Goal: Task Accomplishment & Management: Complete application form

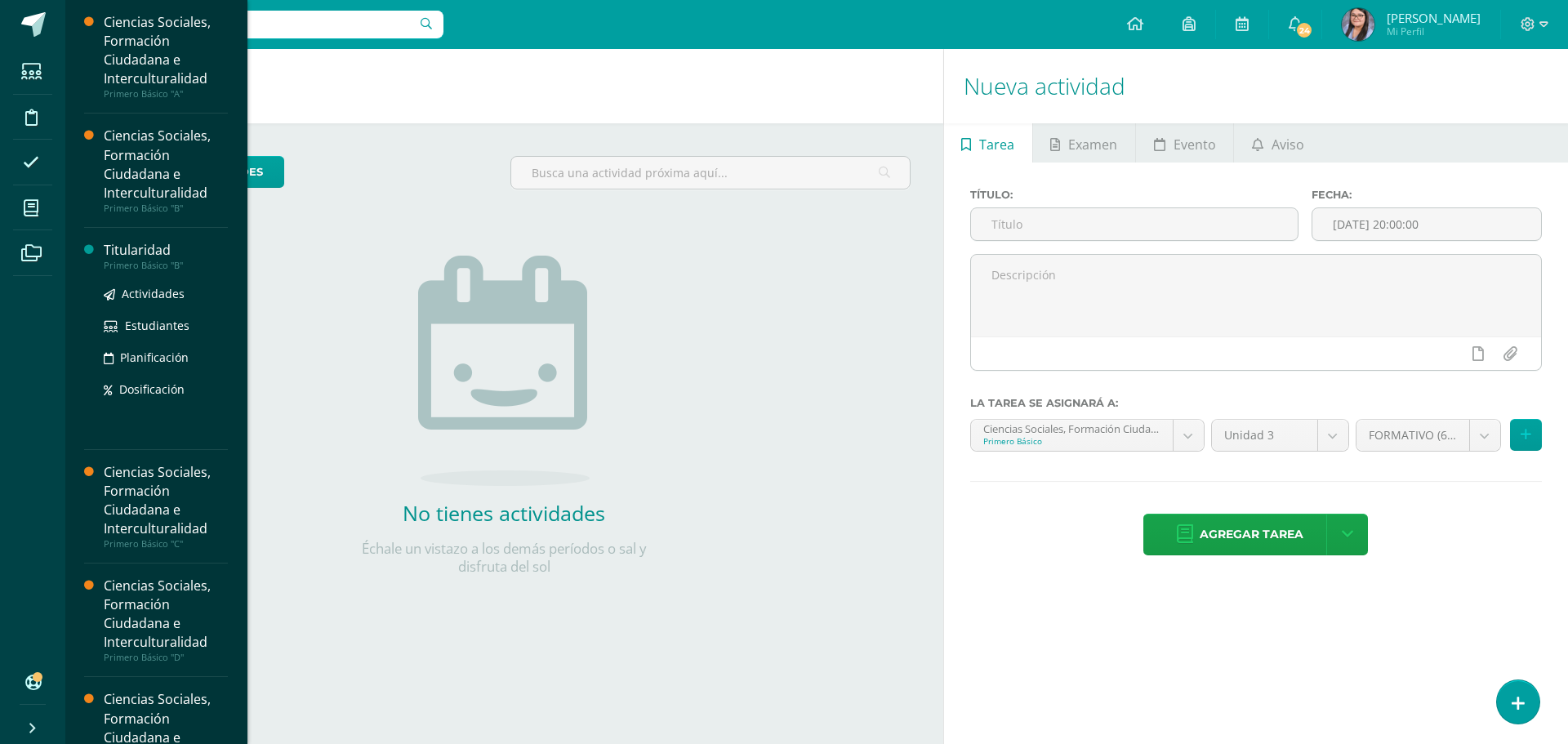
click at [120, 248] on div "Titularidad" at bounding box center [165, 250] width 124 height 18
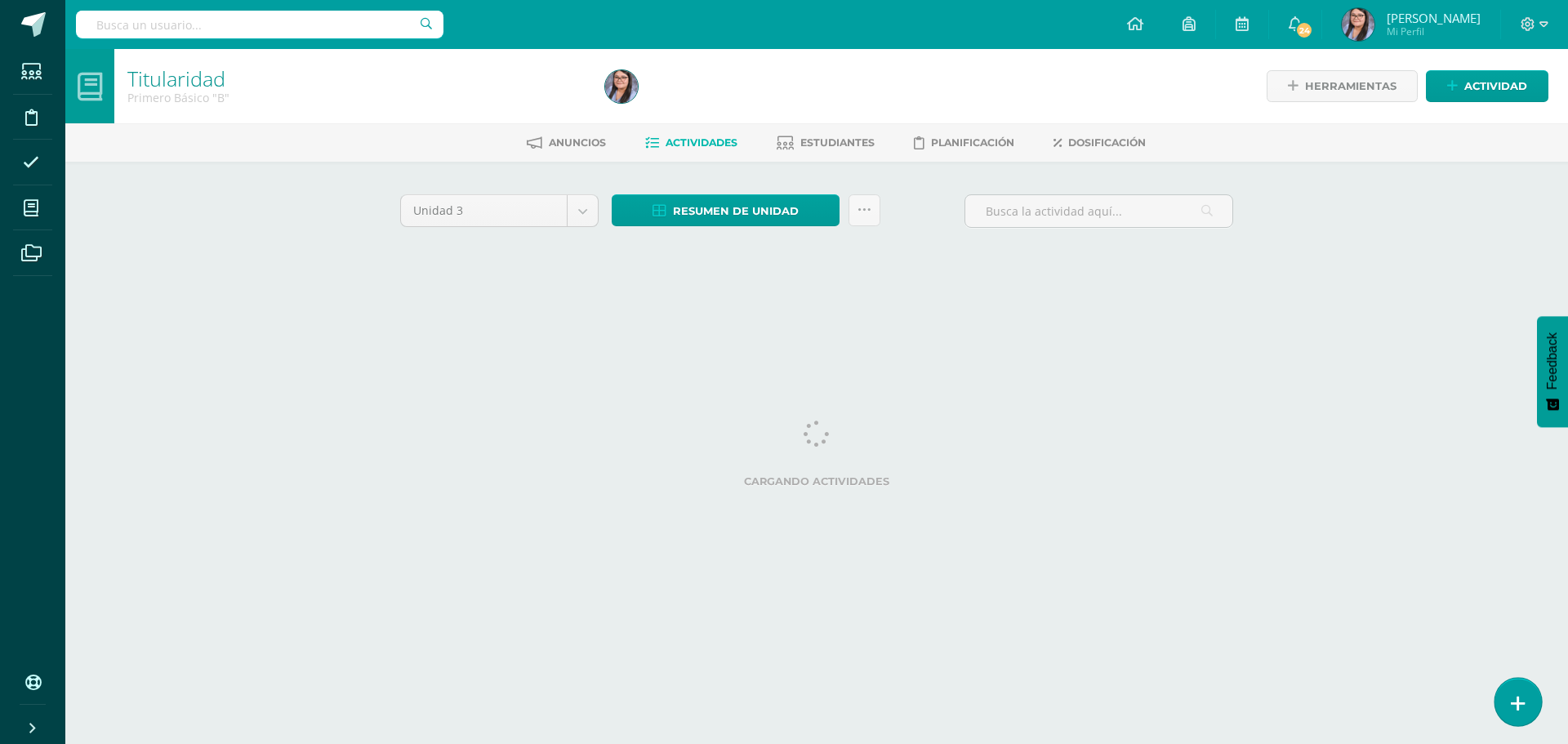
click at [1524, 711] on link at bounding box center [1517, 702] width 47 height 48
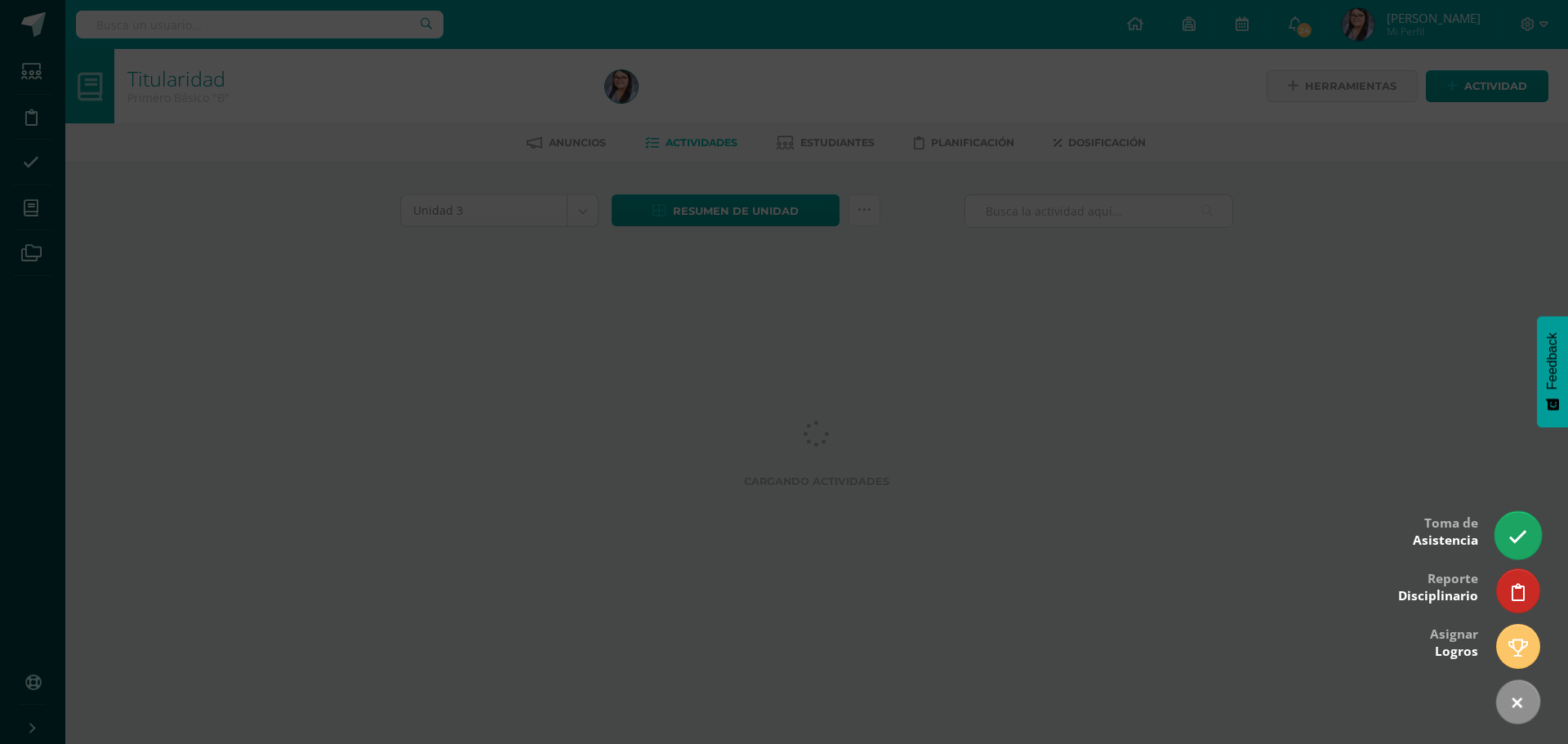
click at [1510, 534] on icon at bounding box center [1518, 537] width 18 height 18
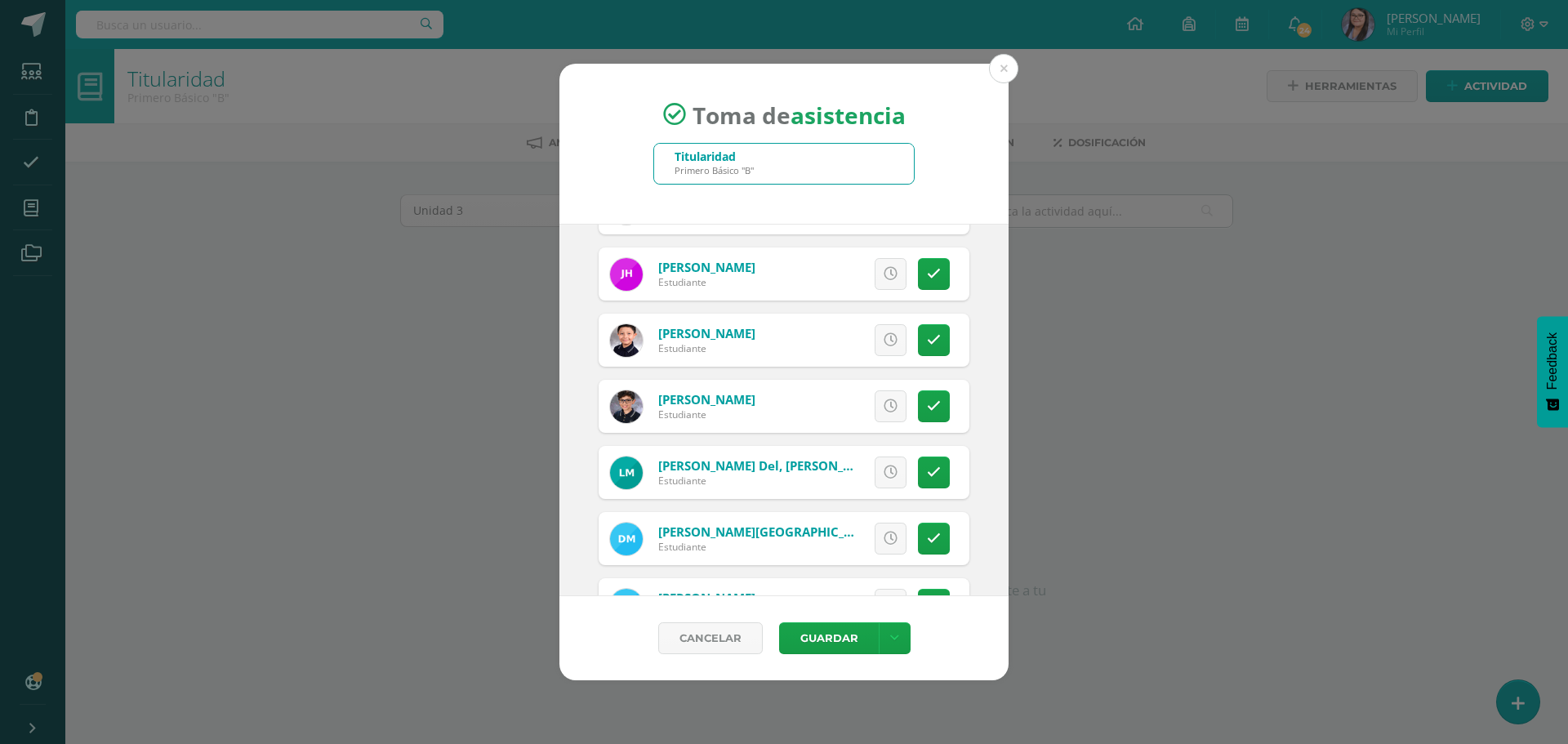
scroll to position [1388, 0]
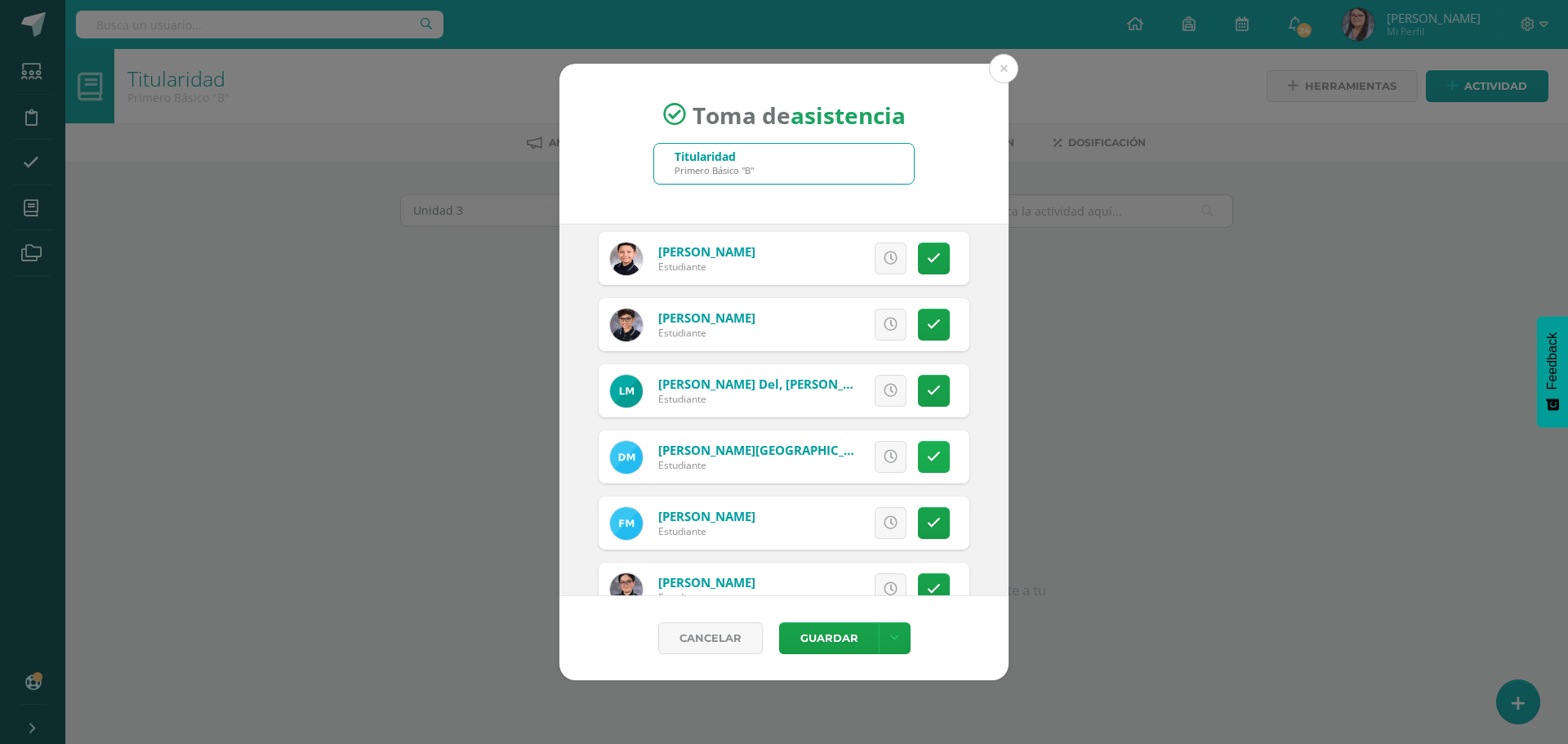
click at [927, 452] on icon at bounding box center [933, 456] width 14 height 14
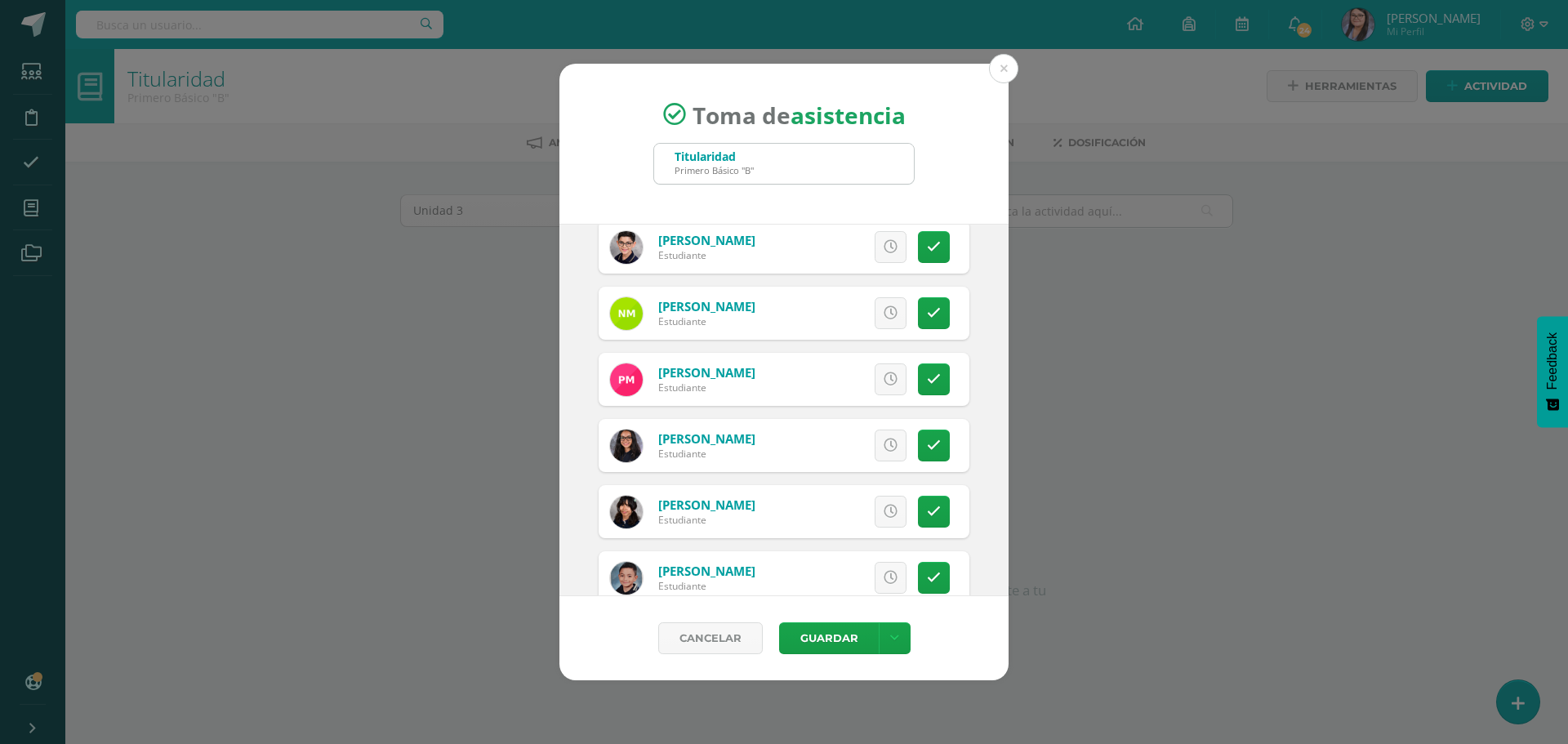
scroll to position [1878, 0]
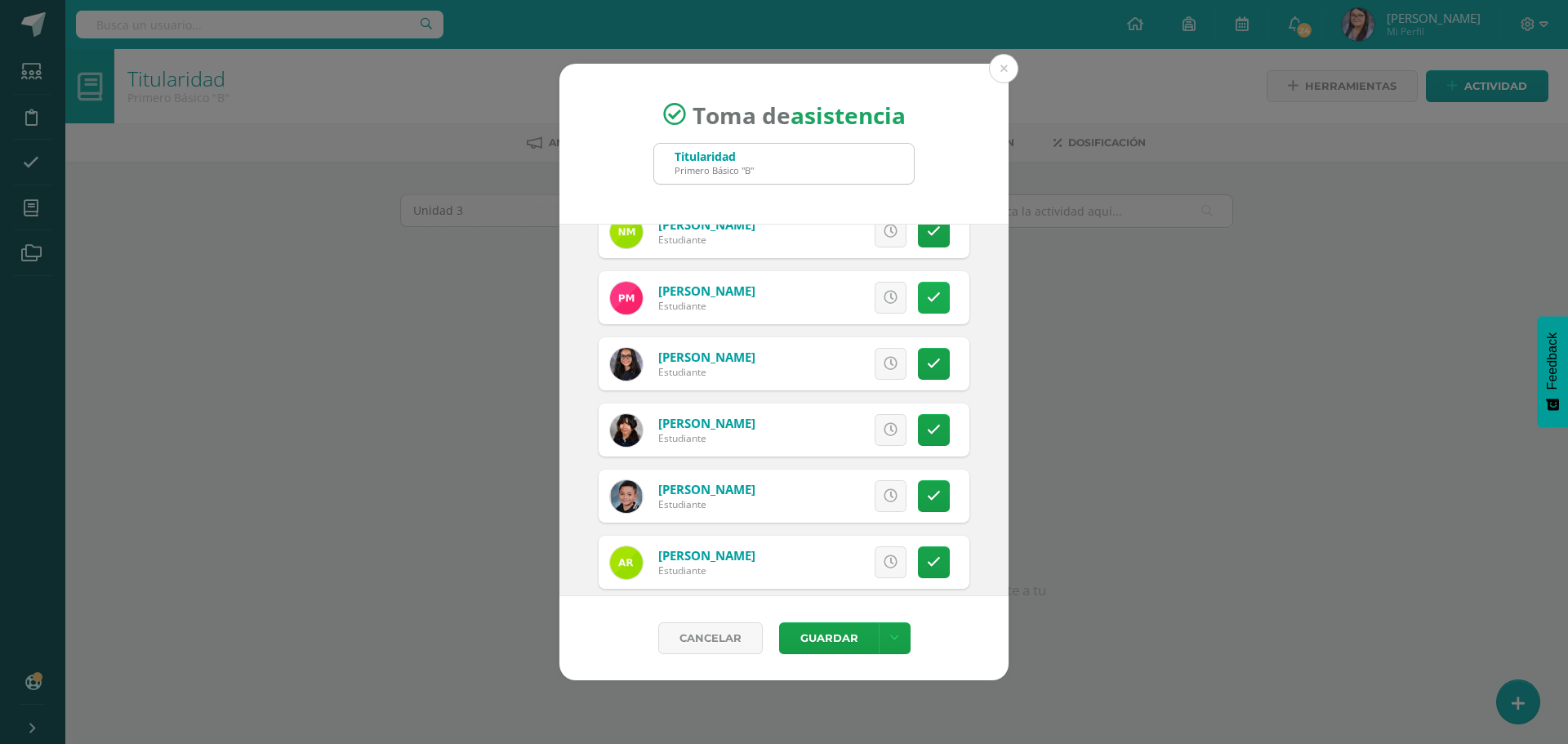
click at [929, 291] on link at bounding box center [933, 297] width 32 height 32
click at [868, 300] on span "Excusa" at bounding box center [862, 297] width 45 height 30
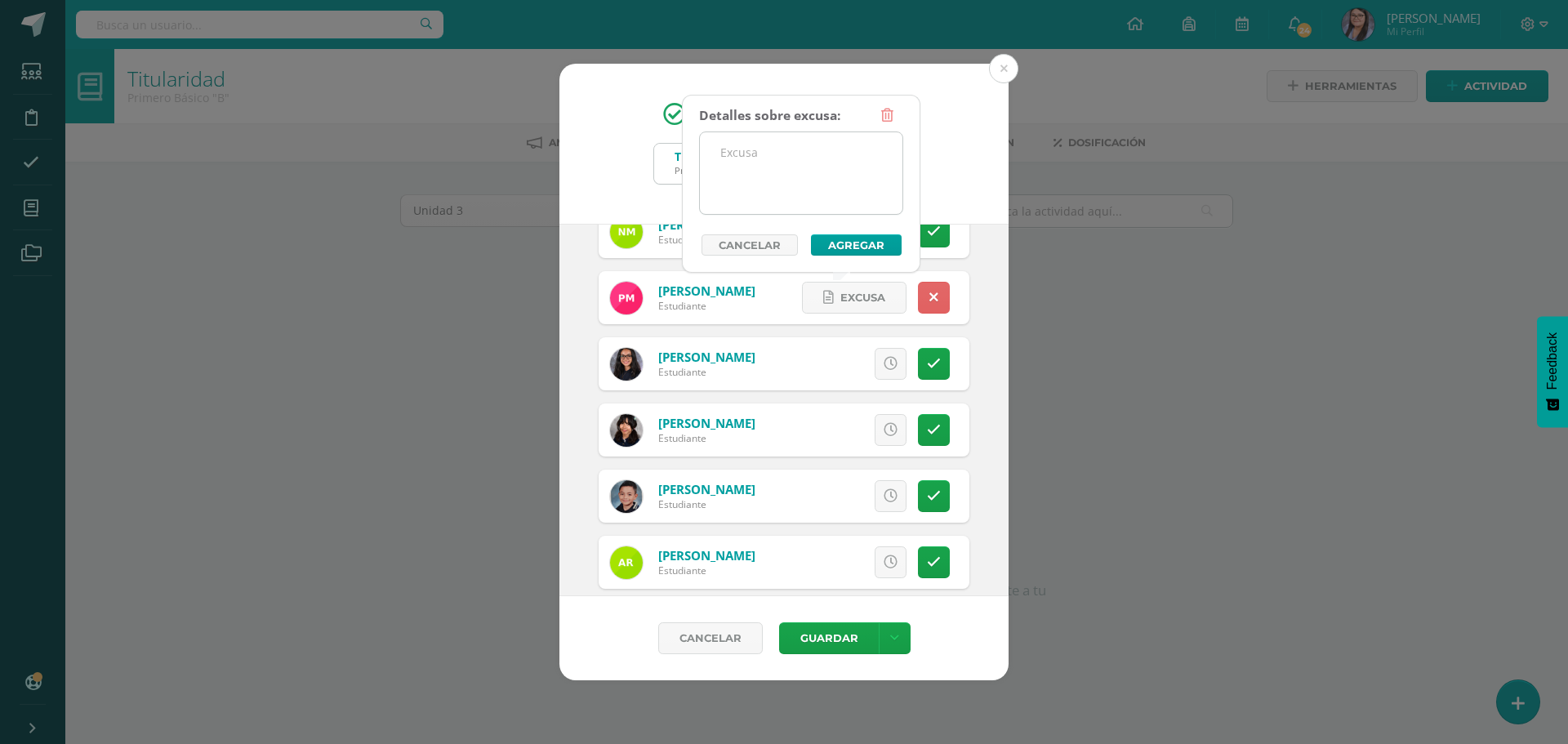
click at [817, 198] on textarea at bounding box center [801, 172] width 203 height 82
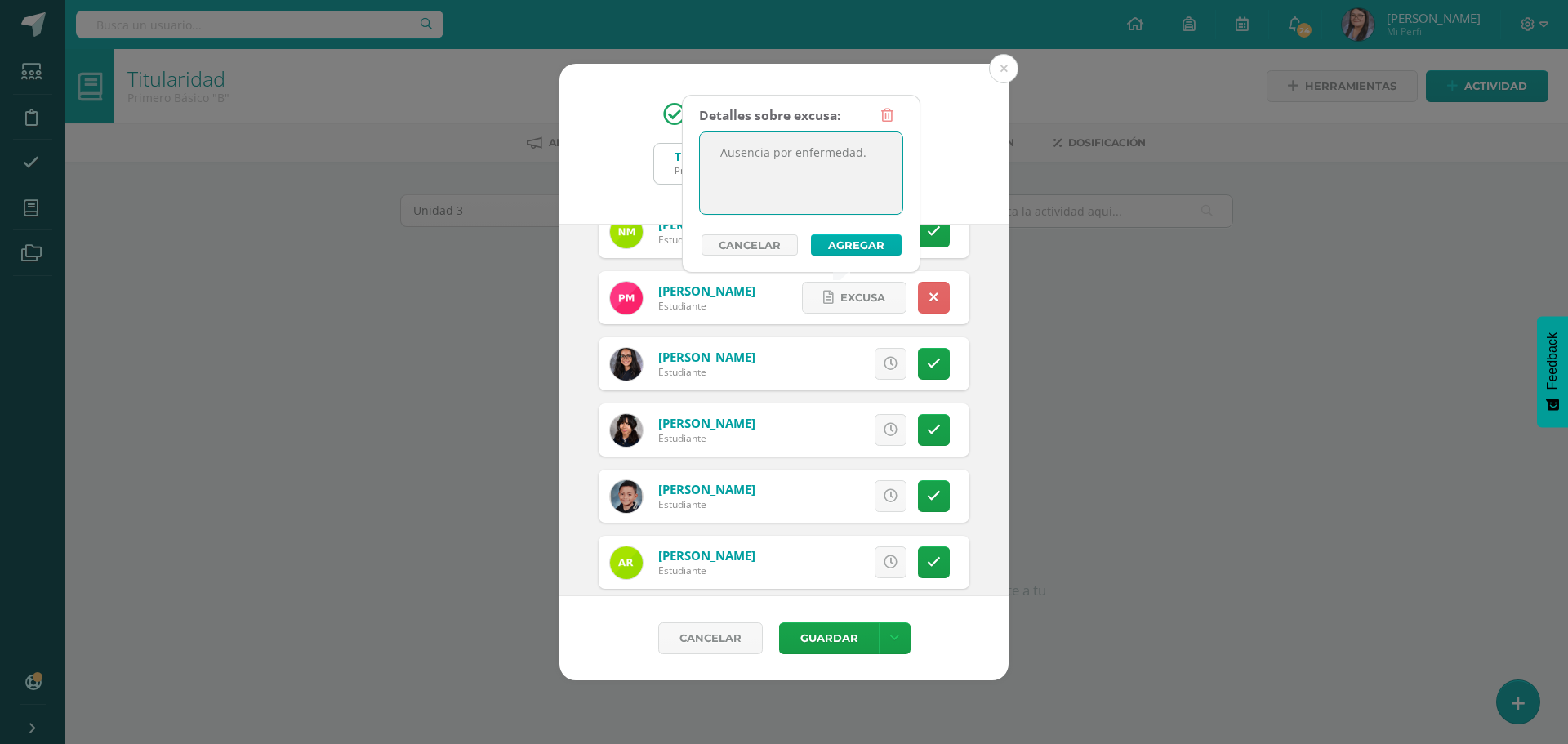
type textarea "Ausencia por enfermedad."
click at [859, 245] on button "Agregar" at bounding box center [856, 244] width 91 height 21
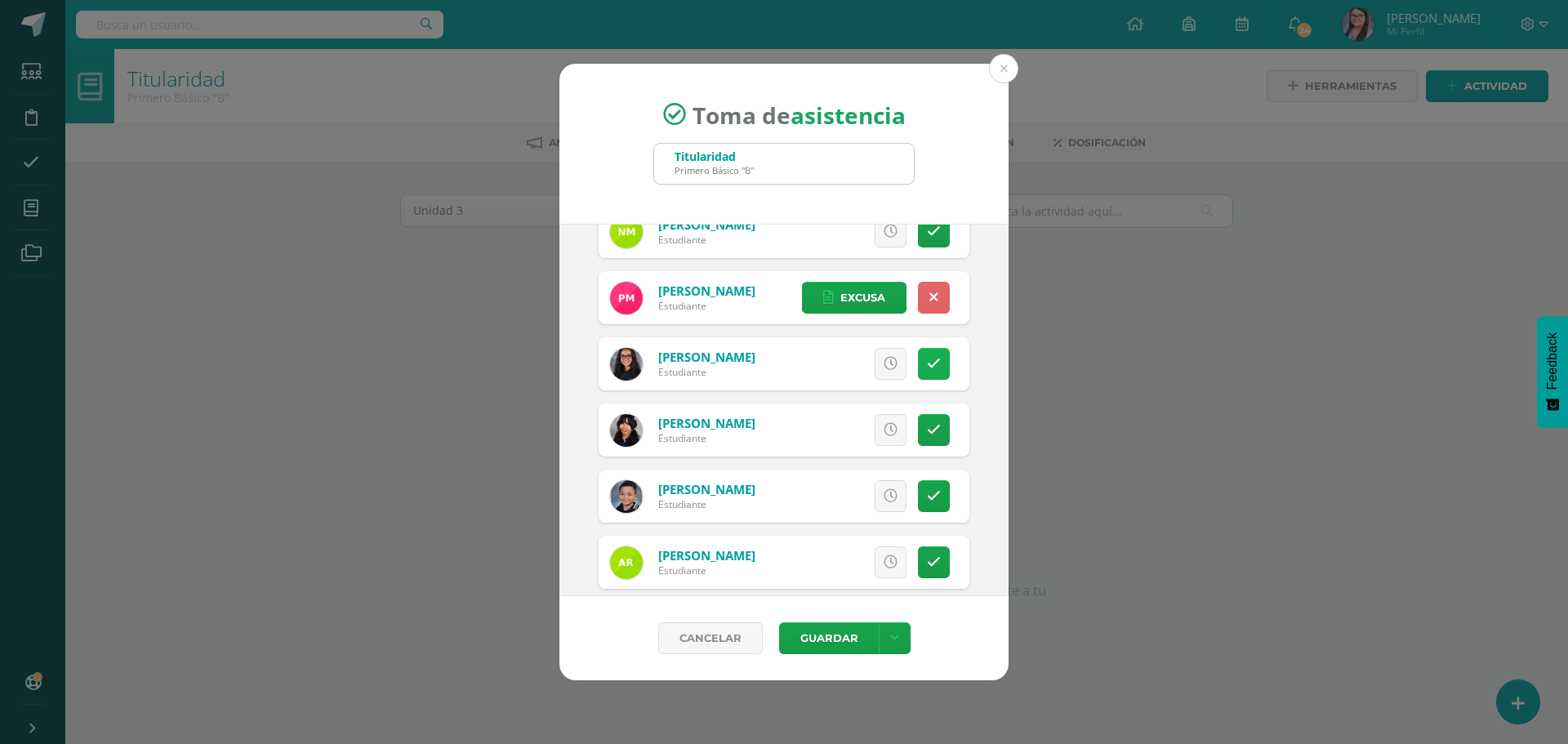
click at [927, 360] on icon at bounding box center [933, 363] width 14 height 14
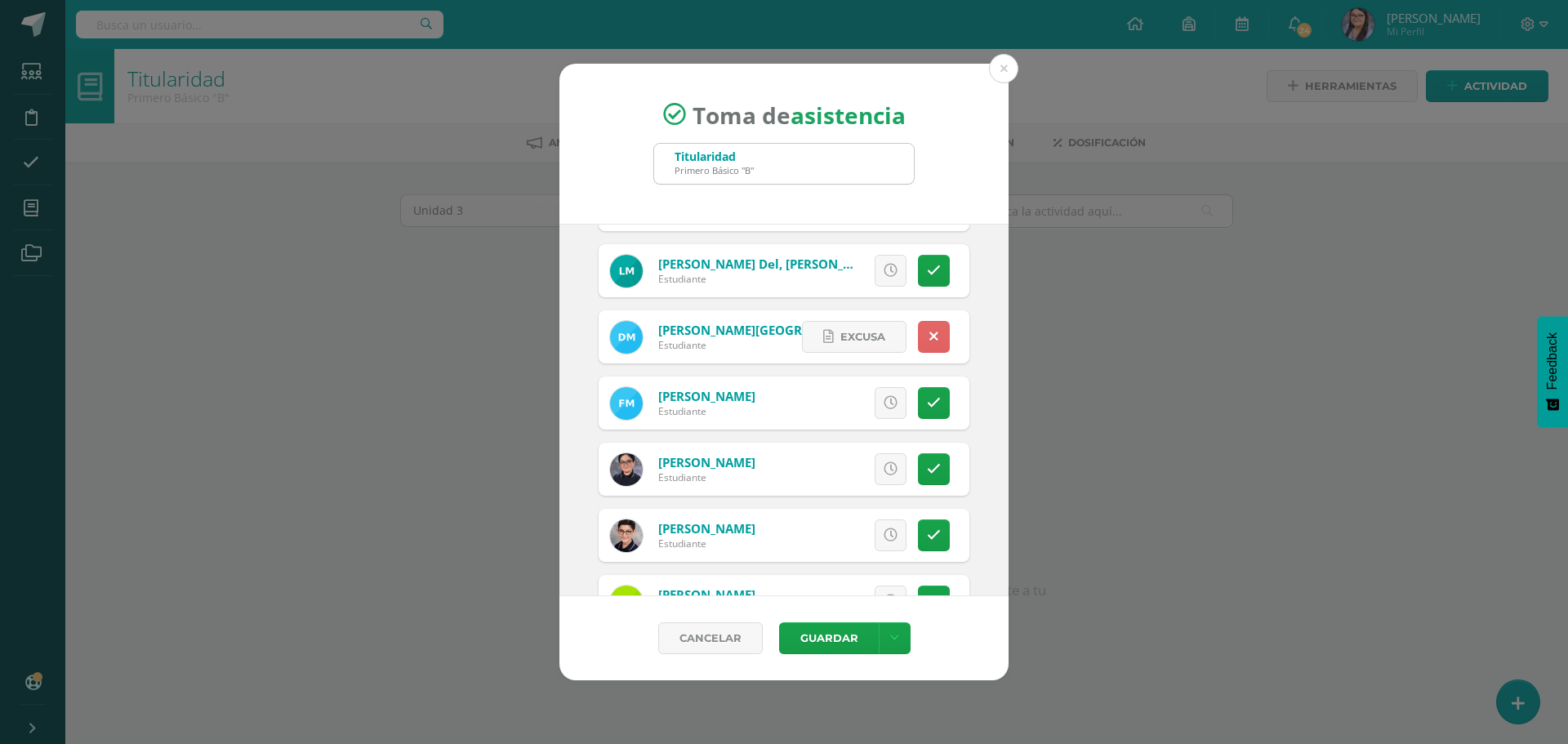
scroll to position [1470, 0]
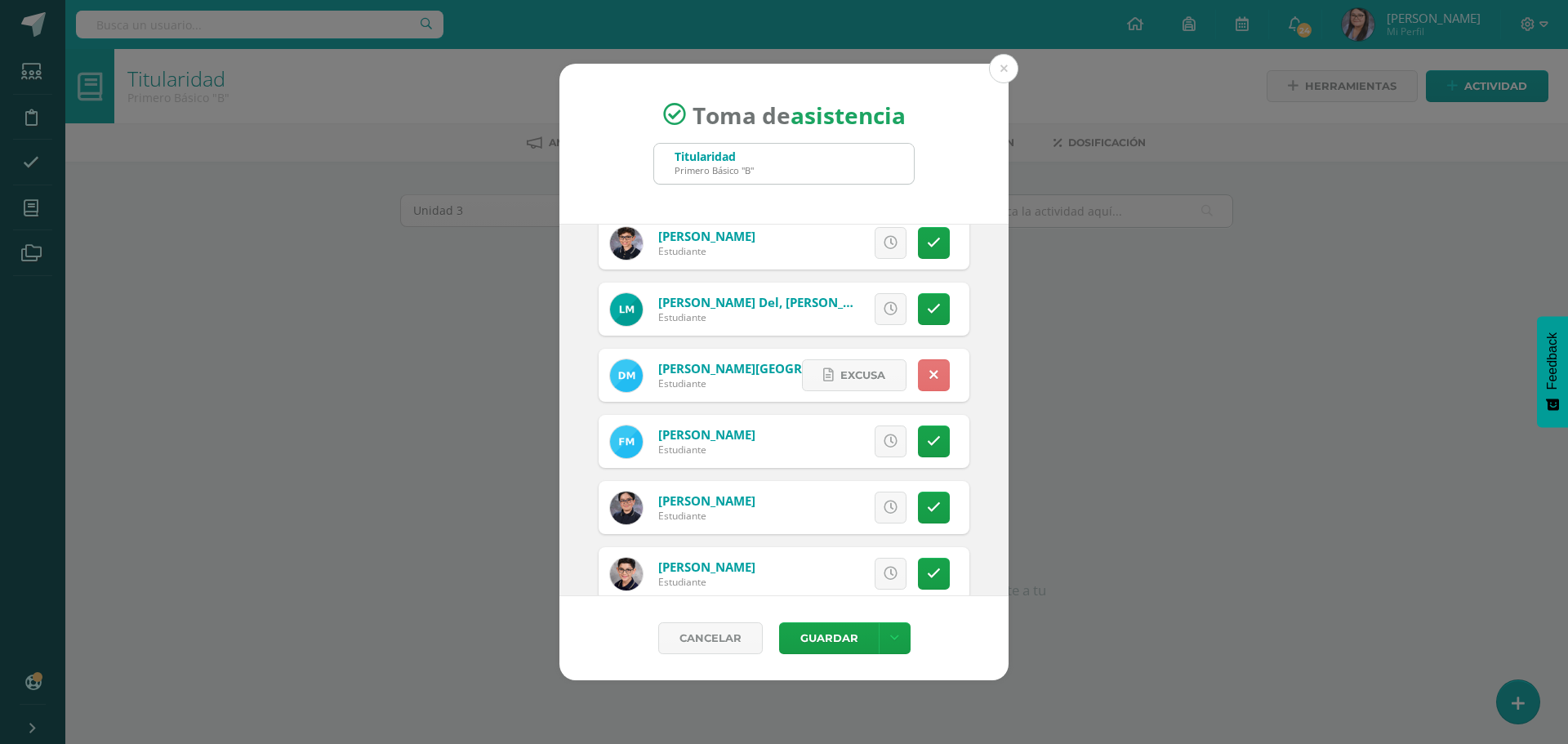
click at [929, 376] on icon at bounding box center [934, 374] width 9 height 14
click at [884, 379] on icon at bounding box center [890, 374] width 14 height 14
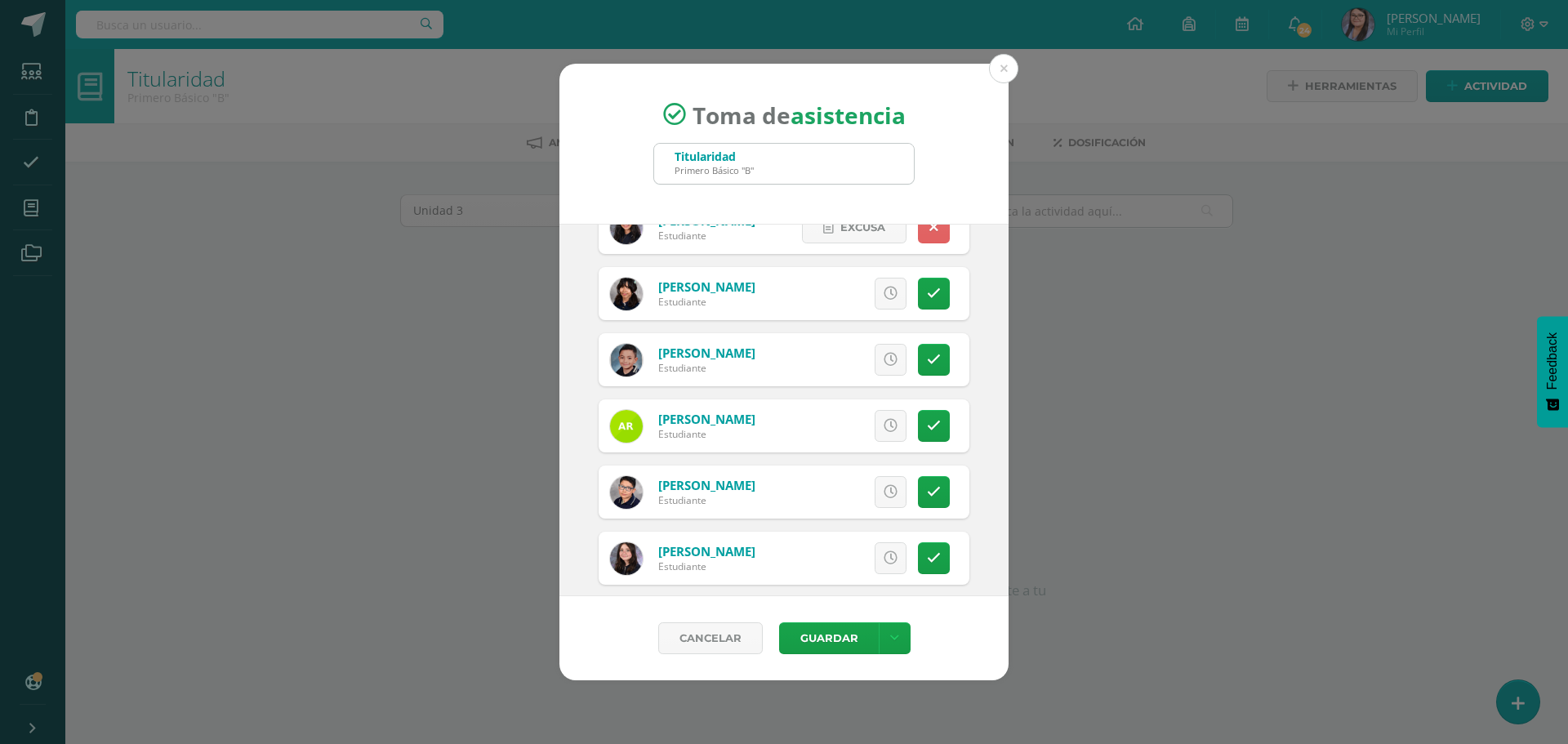
scroll to position [2041, 0]
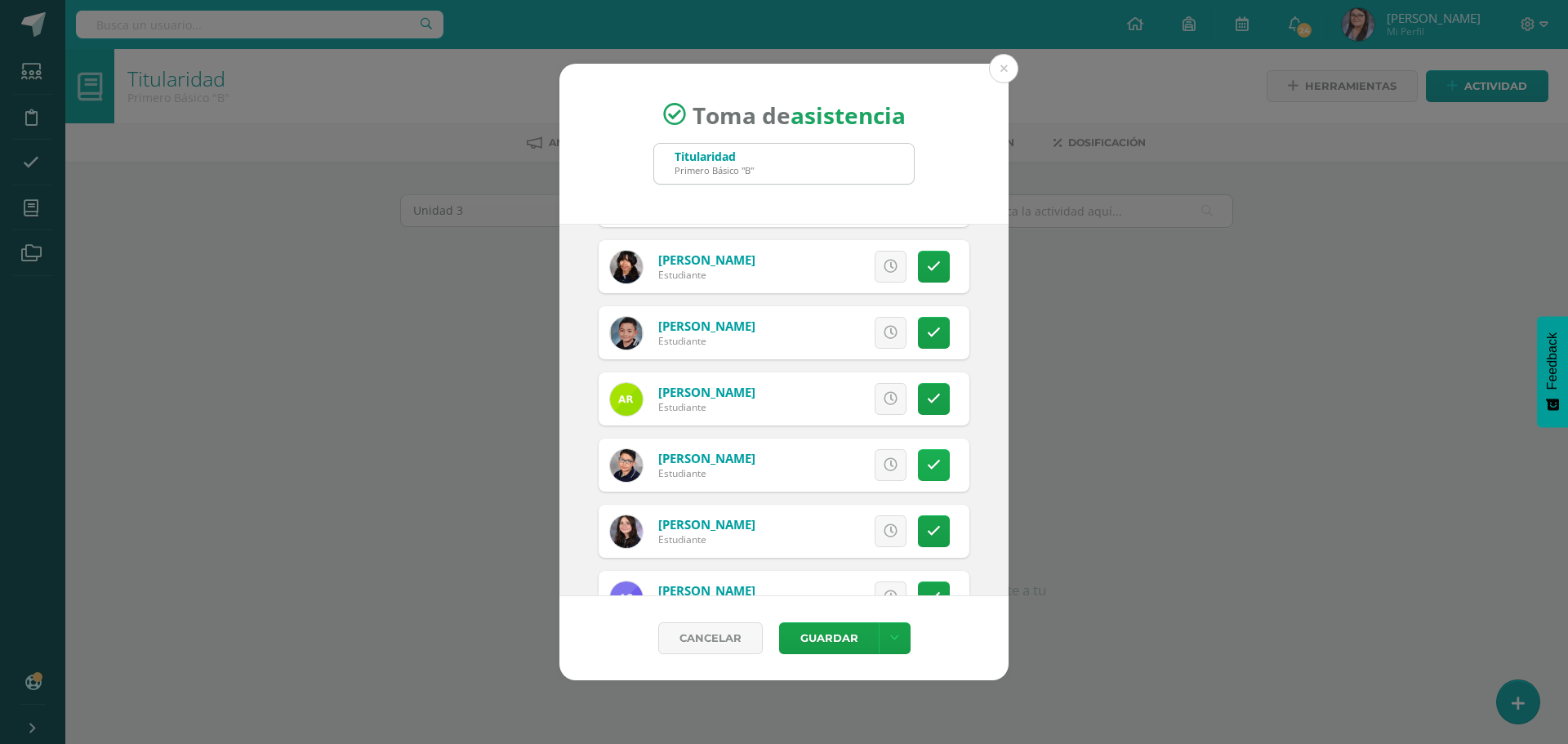
click at [927, 470] on icon at bounding box center [933, 464] width 14 height 14
click at [863, 455] on span "Excusa" at bounding box center [862, 464] width 45 height 30
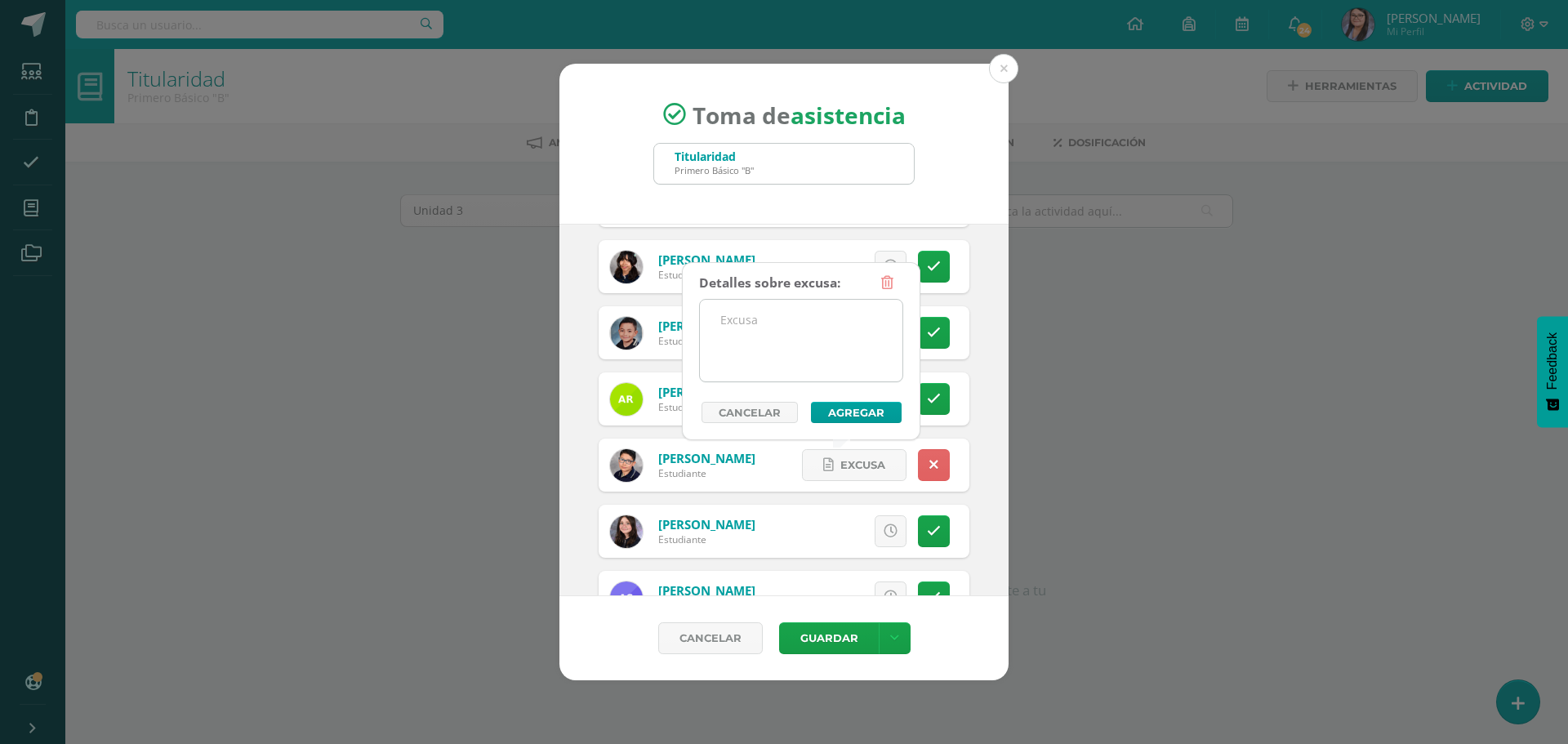
click at [766, 344] on textarea at bounding box center [801, 340] width 203 height 82
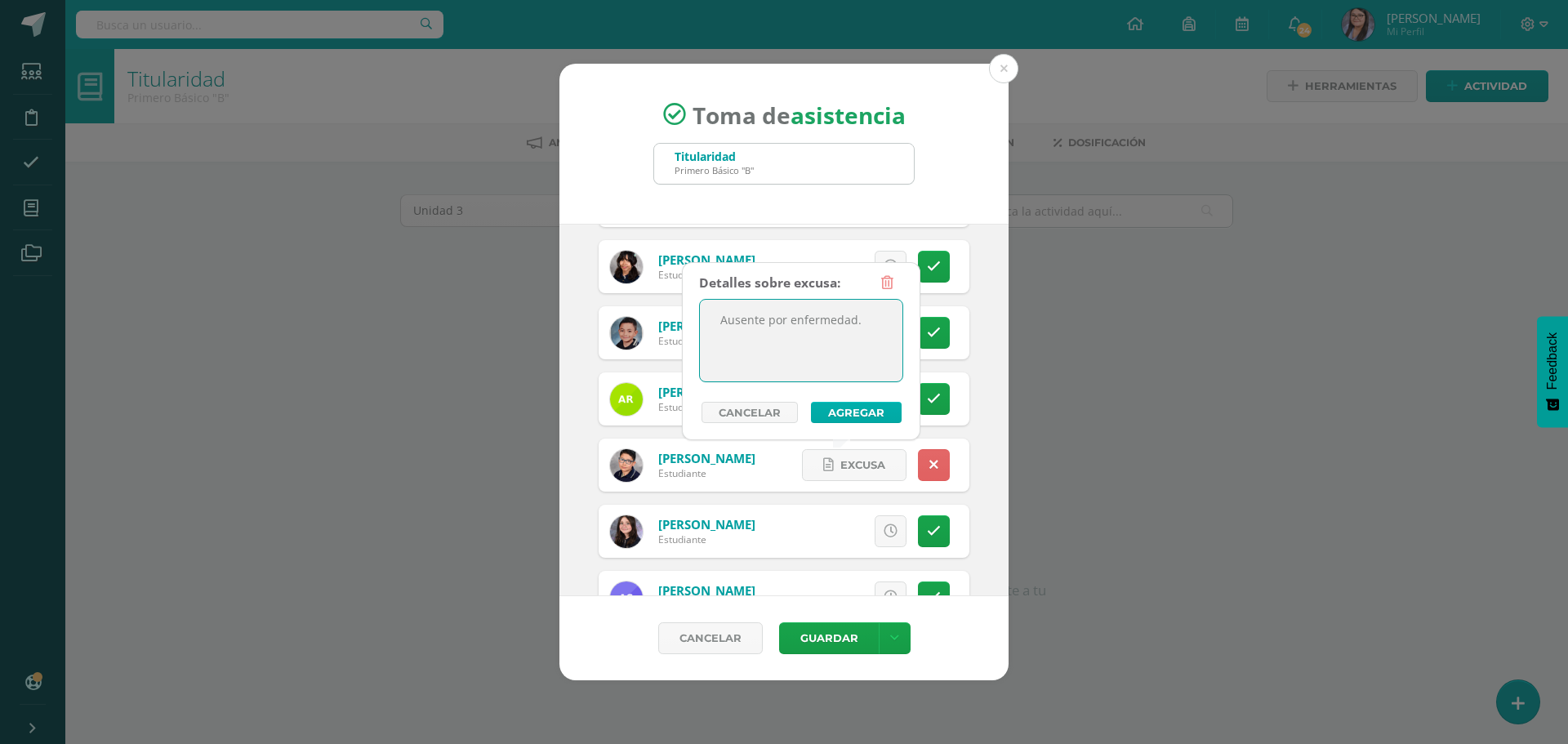
type textarea "Ausente por enfermedad."
click at [888, 405] on button "Agregar" at bounding box center [856, 412] width 91 height 21
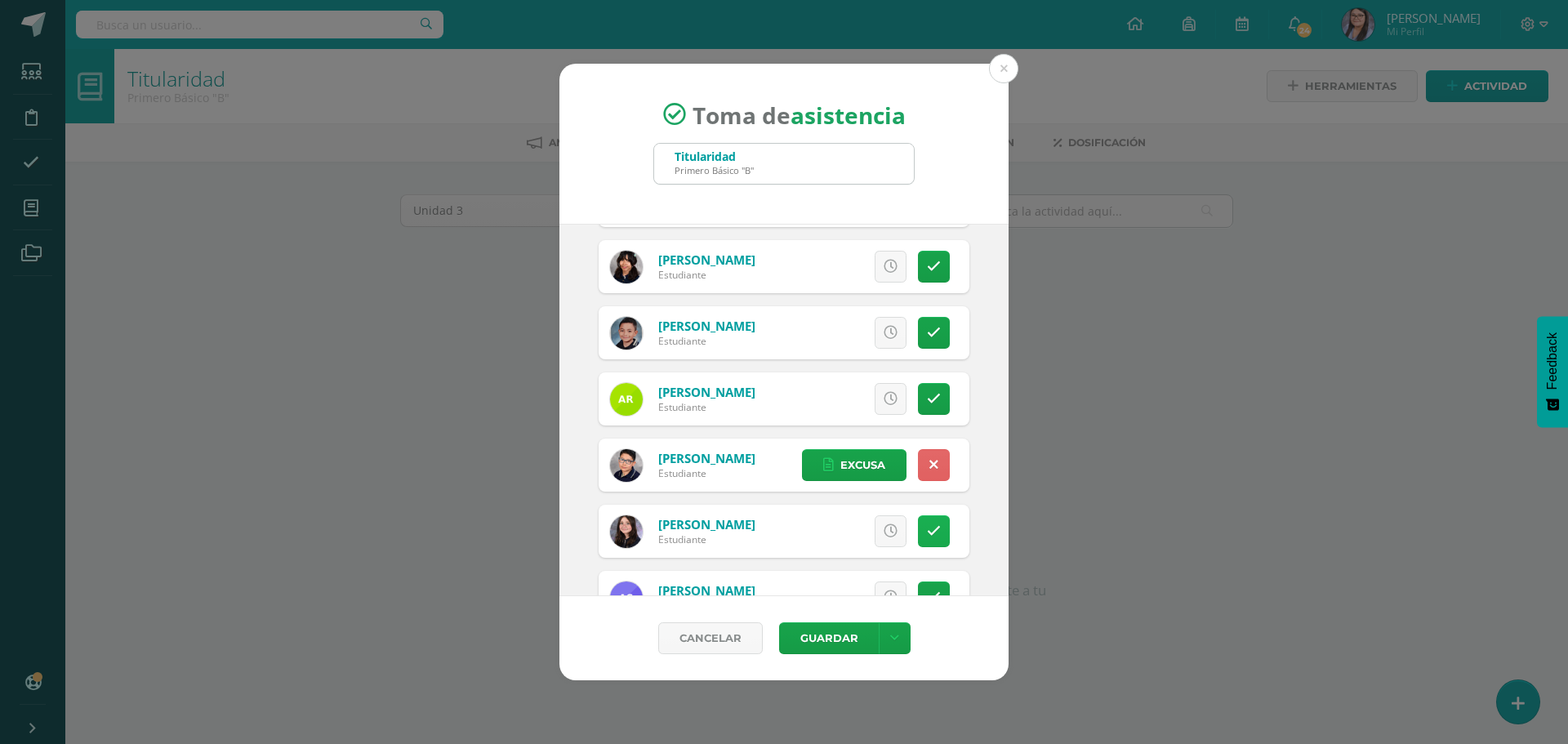
click at [924, 516] on link at bounding box center [933, 531] width 32 height 32
click at [873, 525] on link "Excusa" at bounding box center [854, 531] width 105 height 32
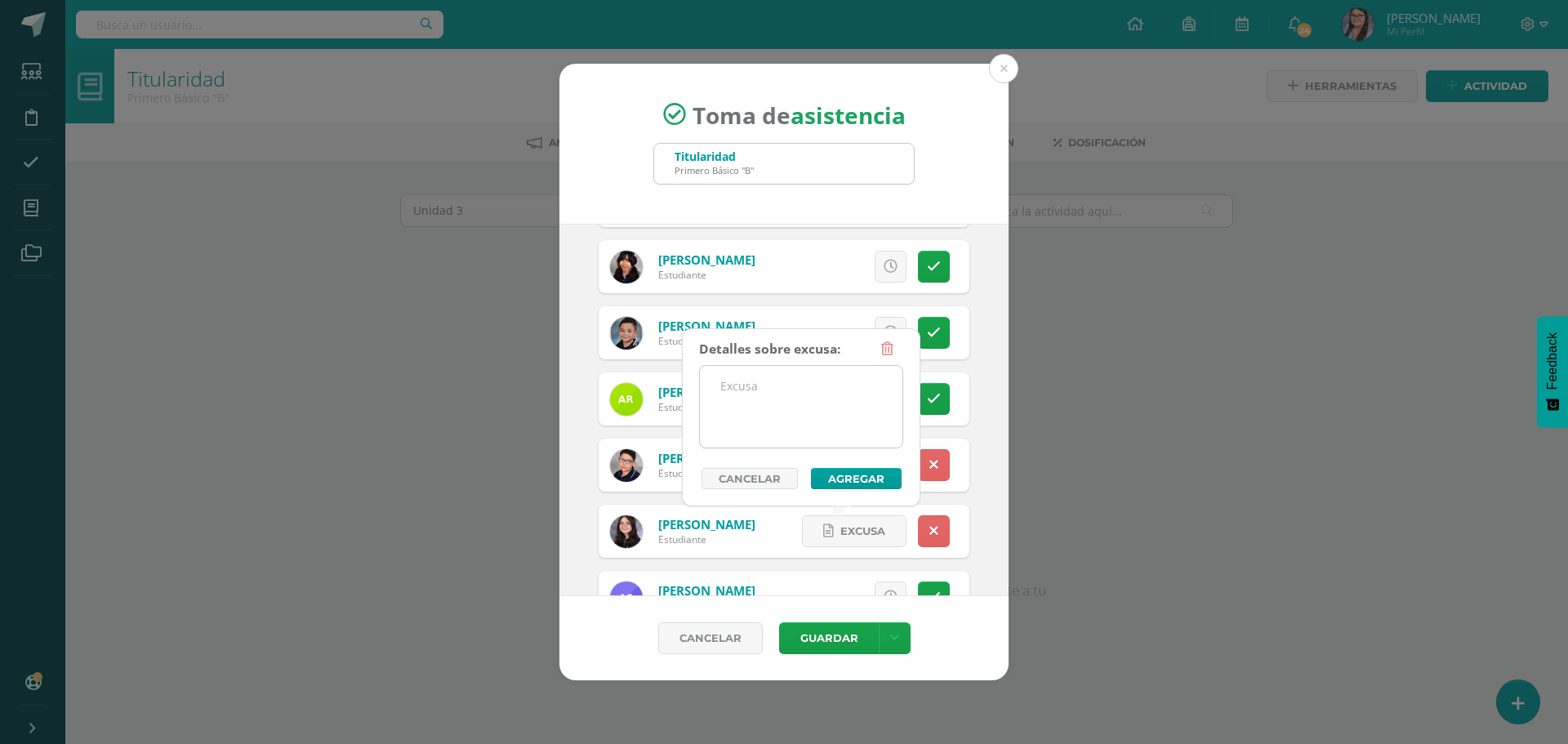
click at [746, 378] on textarea at bounding box center [801, 406] width 203 height 82
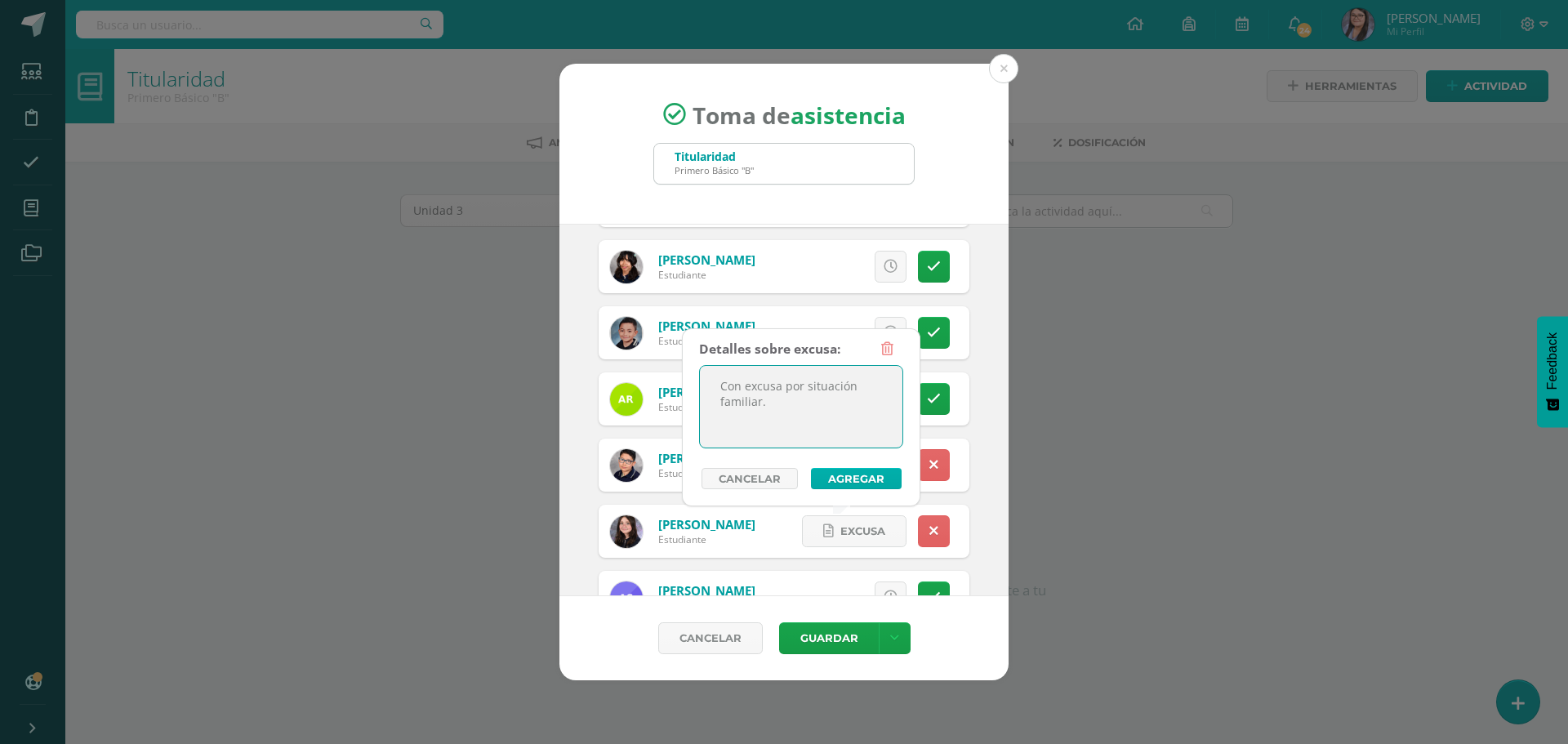
type textarea "Con excusa por situación familiar."
click at [838, 478] on button "Agregar" at bounding box center [856, 478] width 91 height 21
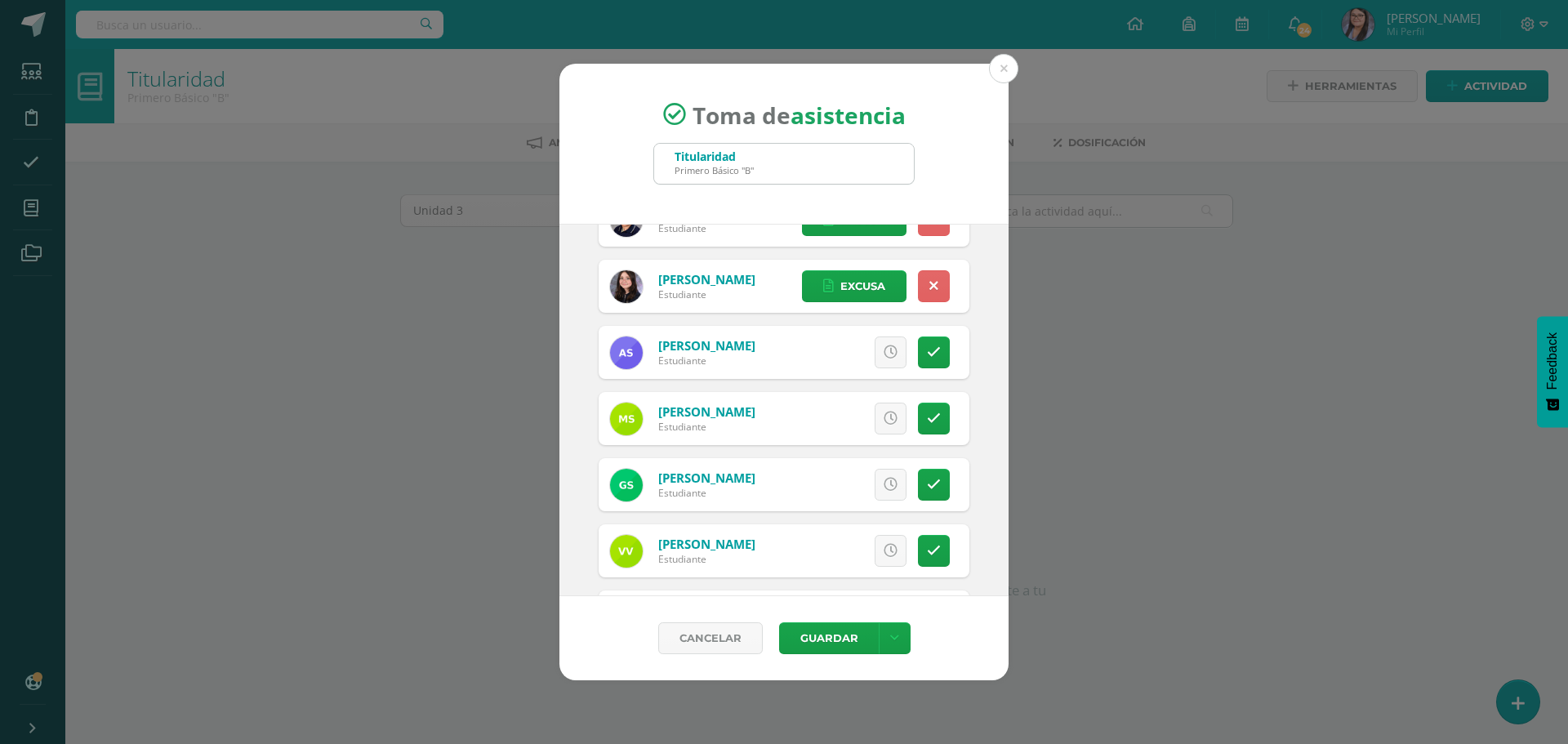
scroll to position [2360, 0]
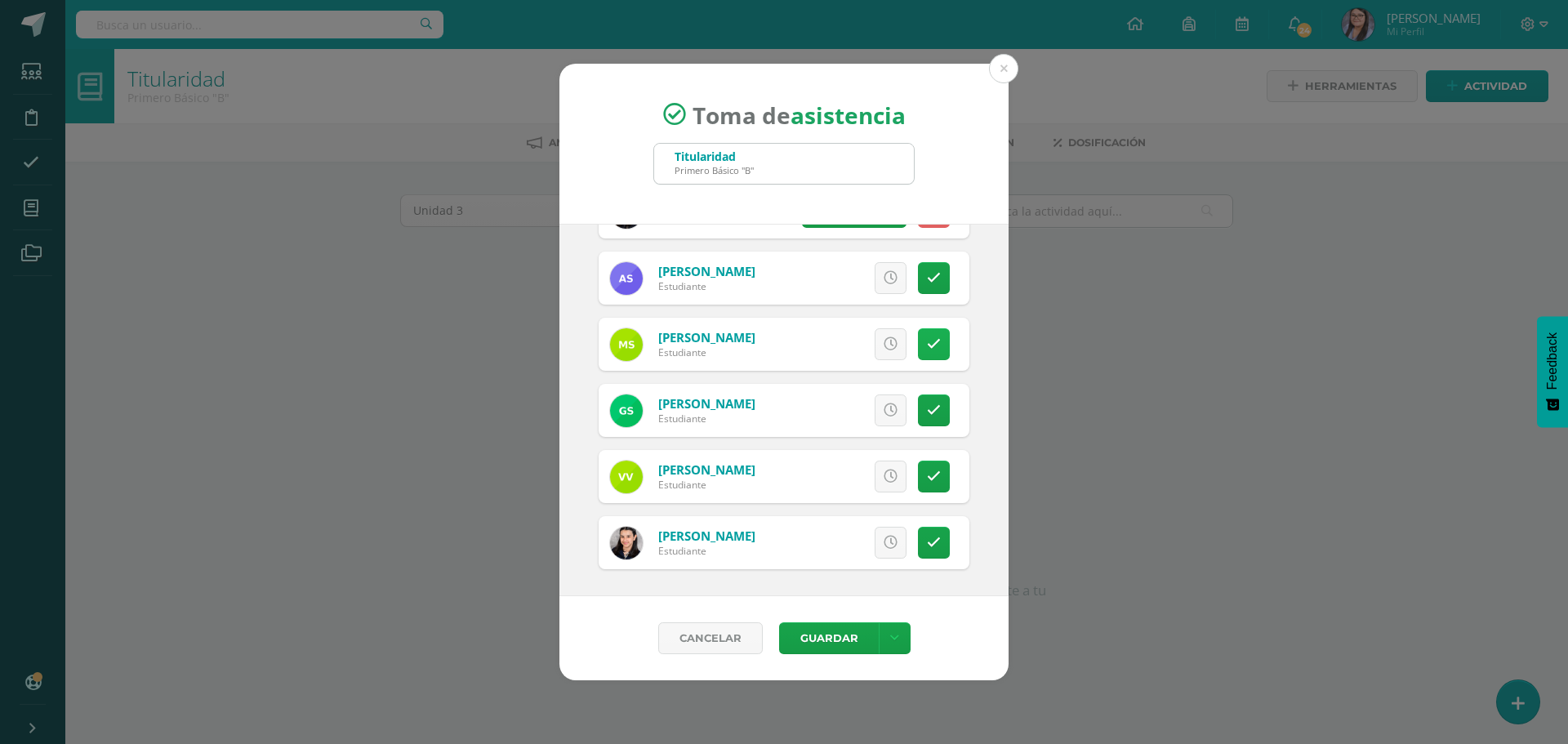
click at [927, 341] on icon at bounding box center [933, 344] width 14 height 14
click at [924, 424] on link at bounding box center [933, 410] width 32 height 32
click at [929, 348] on icon at bounding box center [934, 344] width 9 height 14
click at [882, 354] on link at bounding box center [890, 344] width 32 height 32
click at [842, 624] on button "Guardar" at bounding box center [828, 638] width 100 height 32
